Goal: Use online tool/utility: Utilize a website feature to perform a specific function

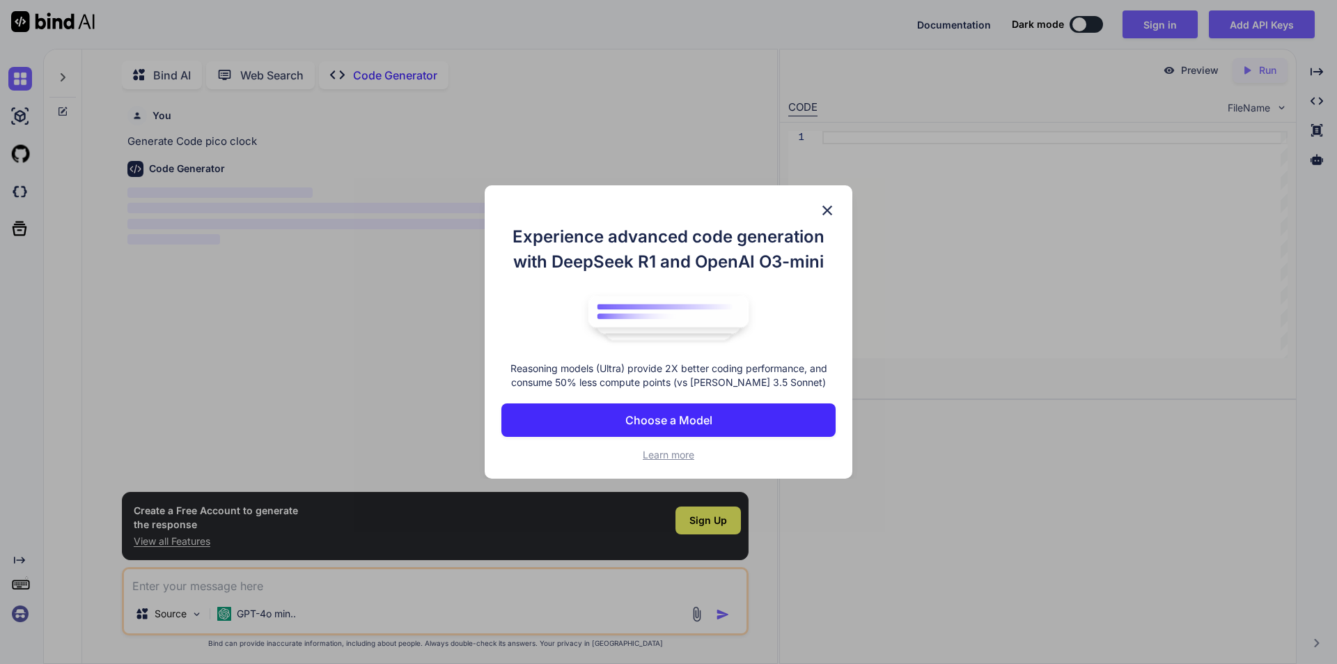
scroll to position [6, 0]
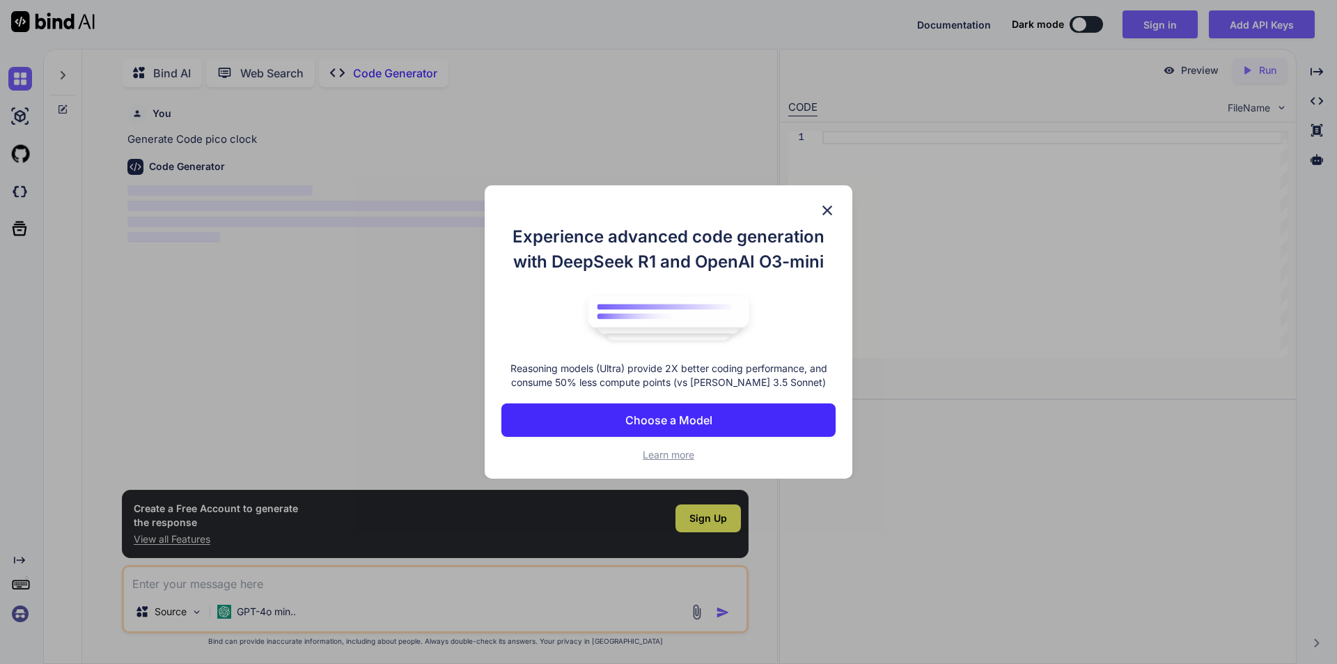
type textarea "x"
click at [830, 205] on img at bounding box center [827, 210] width 17 height 17
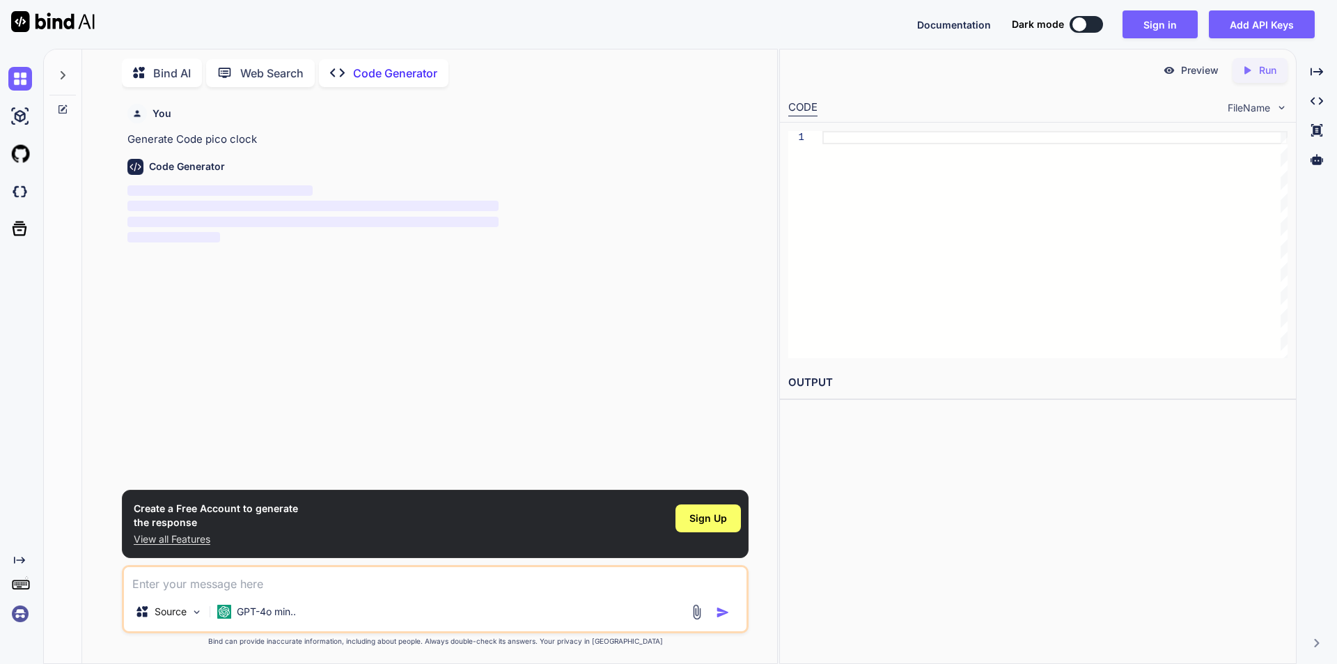
click at [941, 562] on div "Preview Created with Pixso. Run CODE FileName 1 OUTPUT" at bounding box center [1037, 356] width 517 height 615
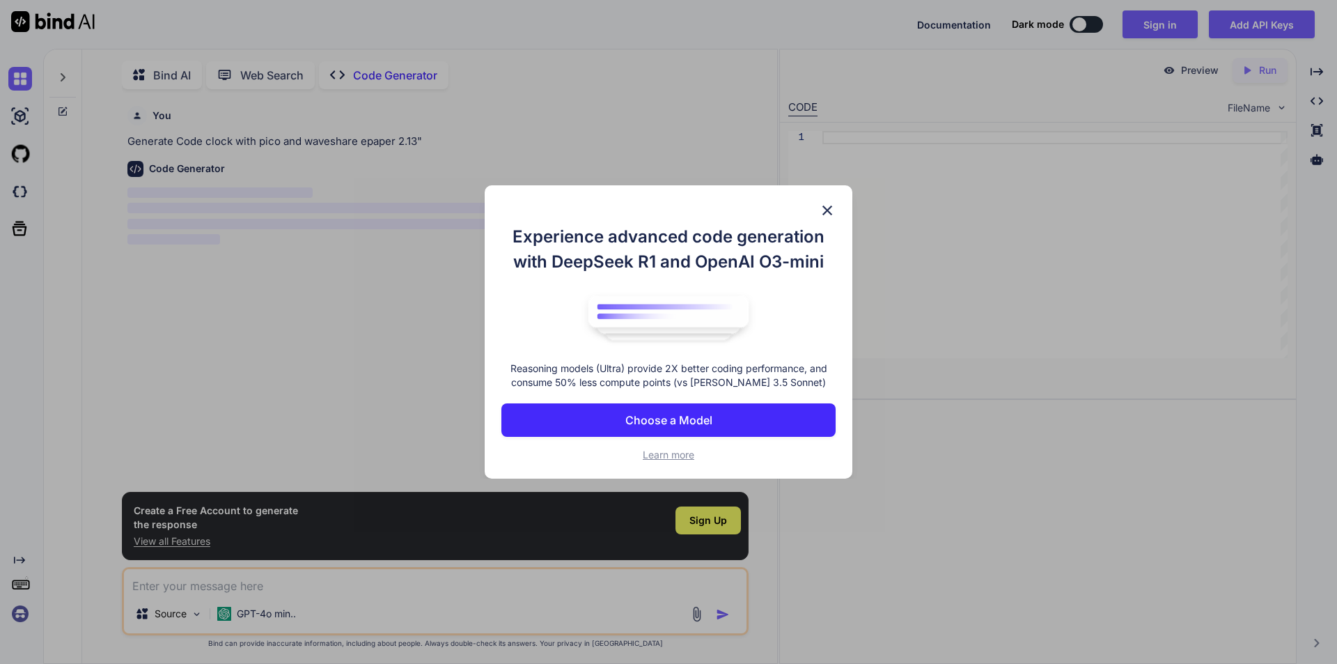
scroll to position [6, 0]
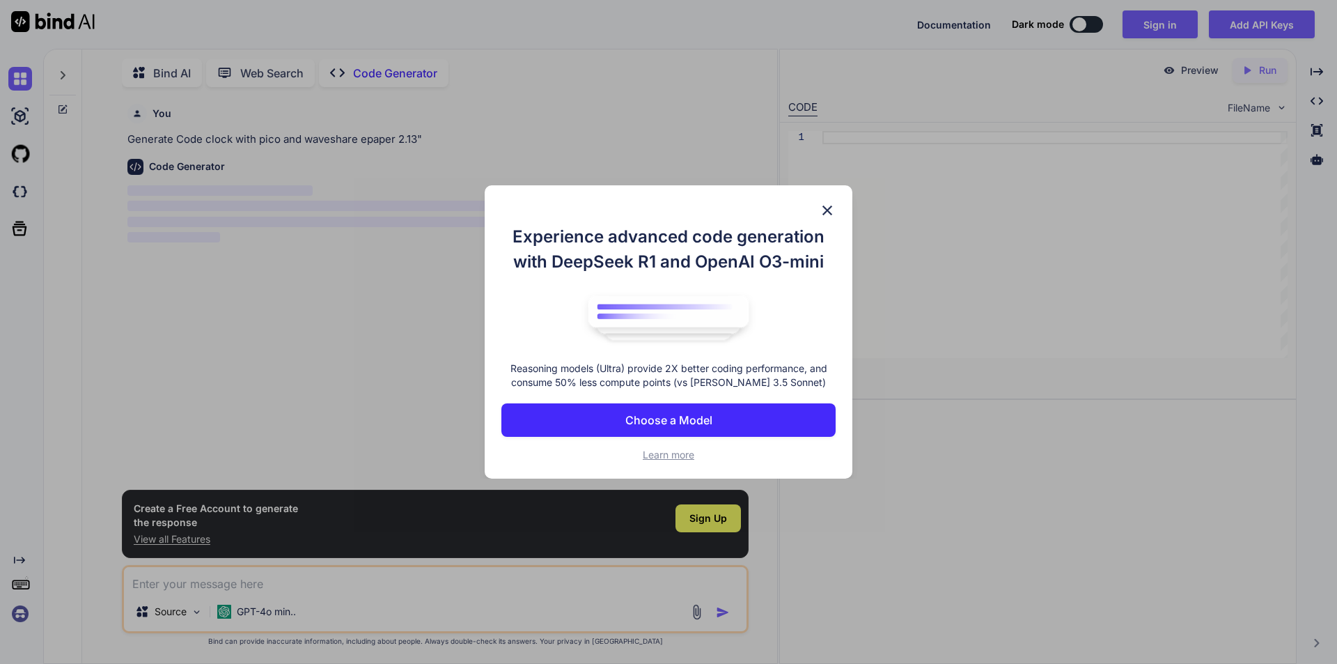
type textarea "x"
click at [674, 419] on p "Choose a Model" at bounding box center [668, 419] width 87 height 17
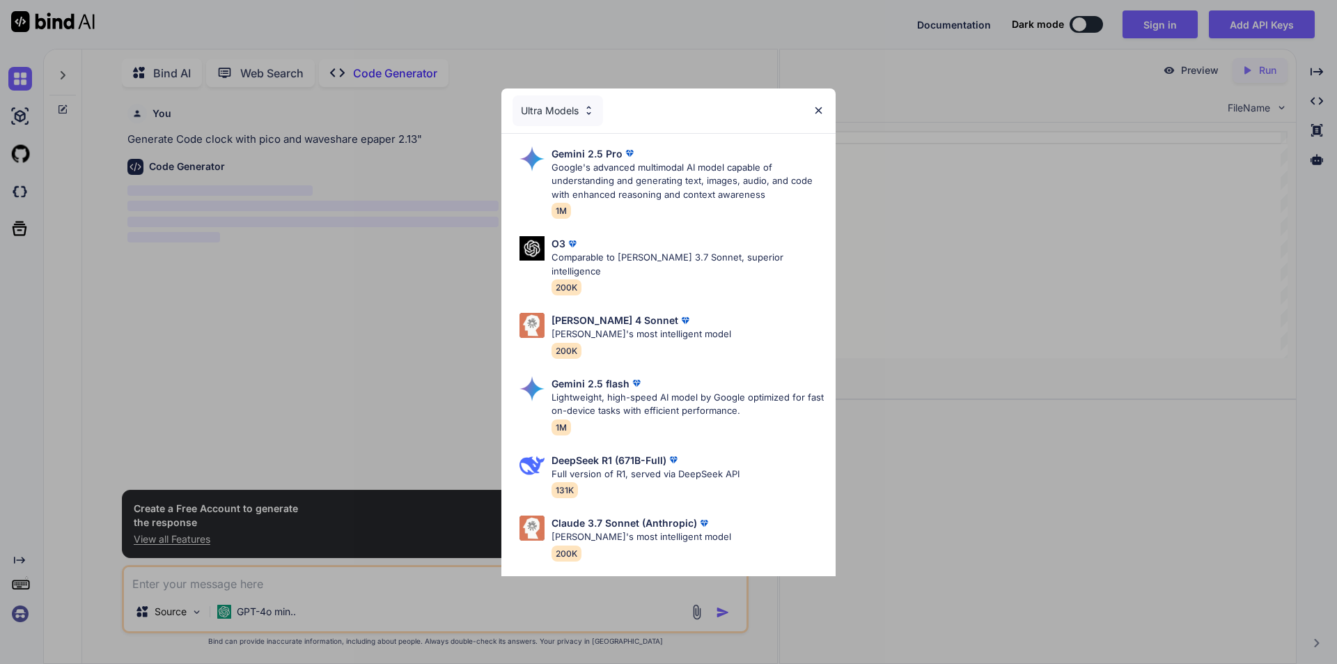
click at [824, 109] on img at bounding box center [818, 110] width 12 height 12
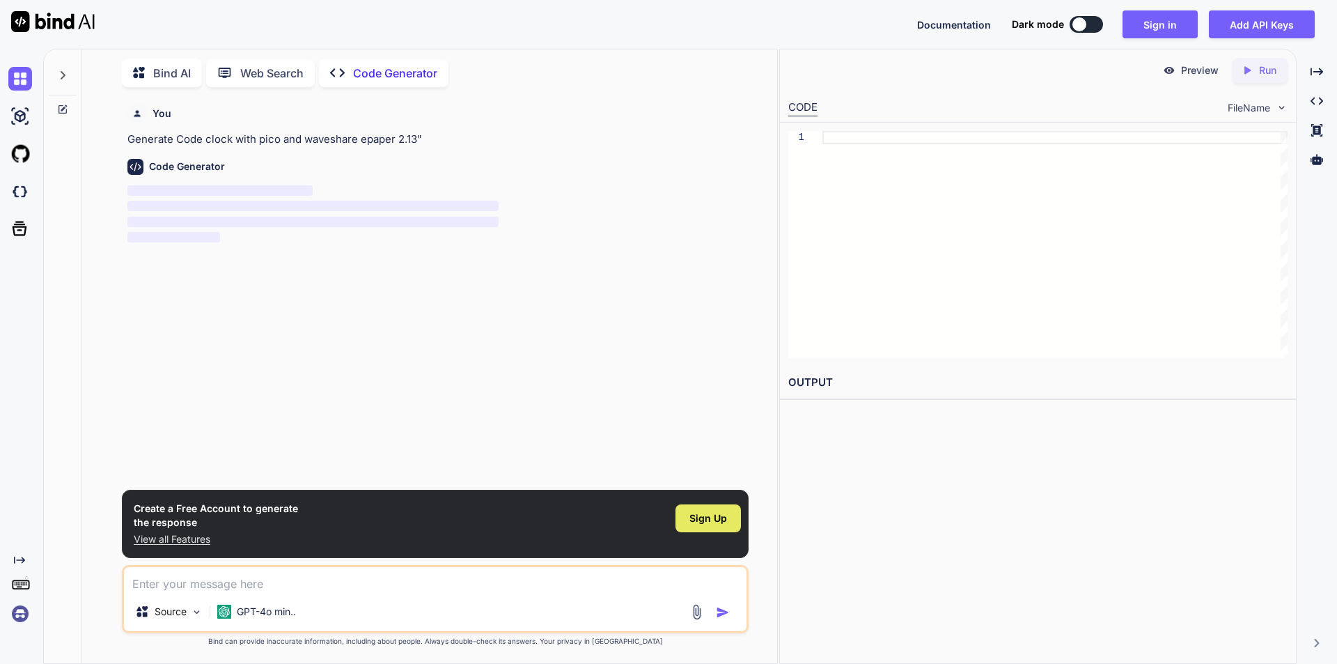
click at [712, 527] on div "Sign Up" at bounding box center [707, 518] width 65 height 28
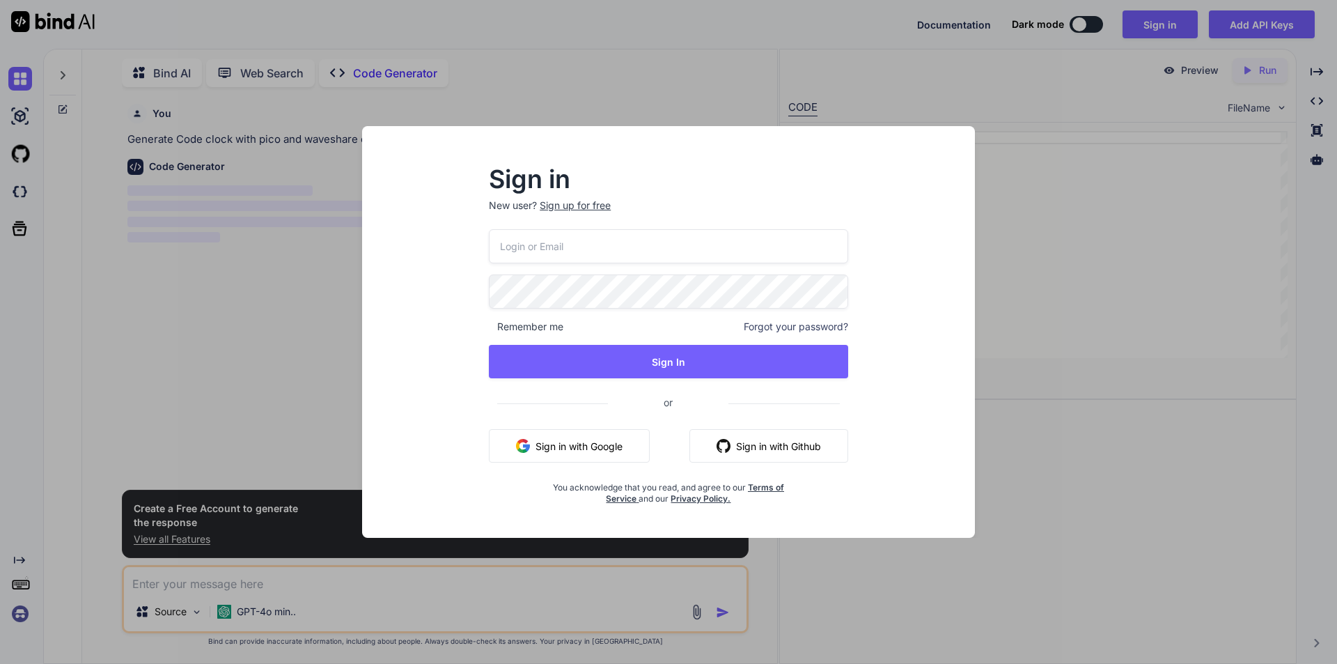
click at [692, 246] on input "email" at bounding box center [668, 246] width 359 height 34
type input "insttech@outlook.com"
click at [801, 453] on button "Sign in with Github" at bounding box center [768, 445] width 159 height 33
